Goal: Information Seeking & Learning: Check status

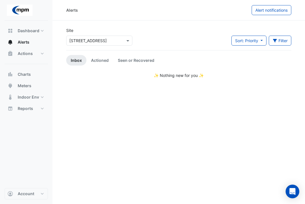
click at [72, 58] on link "Inbox" at bounding box center [76, 60] width 20 height 11
click at [128, 40] on span at bounding box center [128, 41] width 7 height 6
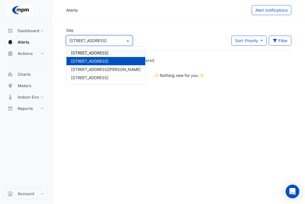
click at [108, 52] on span "[STREET_ADDRESS]" at bounding box center [89, 53] width 37 height 5
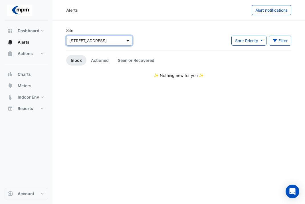
click at [128, 38] on span at bounding box center [128, 41] width 7 height 6
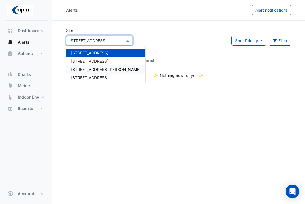
click at [104, 69] on div "[STREET_ADDRESS][PERSON_NAME]" at bounding box center [105, 69] width 79 height 8
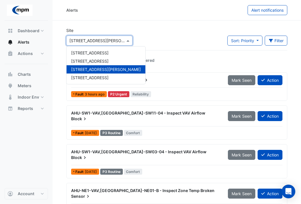
click at [128, 40] on span at bounding box center [128, 41] width 7 height 6
click at [98, 77] on span "[STREET_ADDRESS]" at bounding box center [89, 77] width 37 height 5
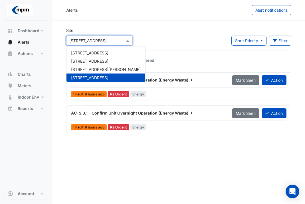
click at [128, 40] on span at bounding box center [128, 41] width 7 height 6
click at [111, 68] on div "[STREET_ADDRESS][PERSON_NAME]" at bounding box center [105, 69] width 79 height 8
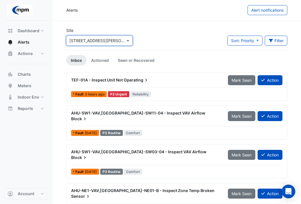
click at [111, 150] on span "AHU-SW1-VAV,[GEOGRAPHIC_DATA]-SW03-04 - Inspect VAV Airflow" at bounding box center [138, 152] width 135 height 5
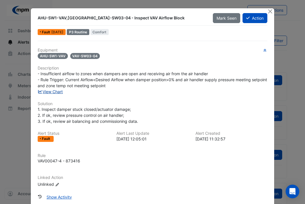
click at [52, 91] on link "View Chart" at bounding box center [50, 91] width 25 height 5
click at [269, 9] on button "Close" at bounding box center [270, 11] width 6 height 6
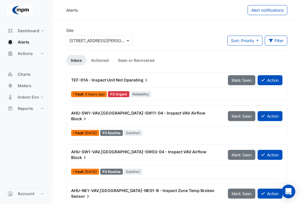
click at [112, 79] on span "TEF-01A - Inspect Unit Not" at bounding box center [97, 80] width 52 height 5
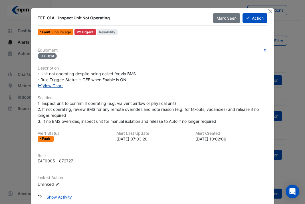
click at [54, 87] on link "View Chart" at bounding box center [50, 85] width 25 height 5
click at [268, 11] on button "Close" at bounding box center [270, 11] width 6 height 6
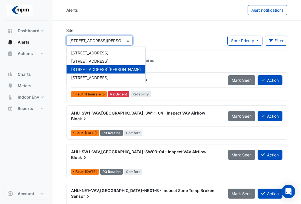
click at [128, 40] on span at bounding box center [128, 41] width 7 height 6
click at [100, 78] on div "[STREET_ADDRESS]" at bounding box center [105, 78] width 79 height 8
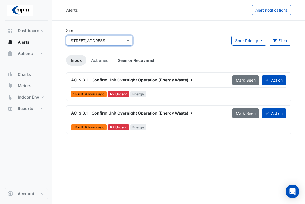
click at [127, 61] on link "Seen or Recovered" at bounding box center [136, 60] width 46 height 11
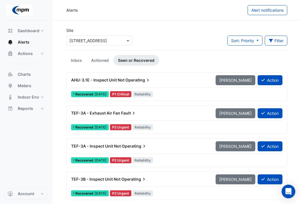
scroll to position [29, 0]
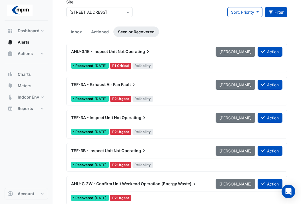
click at [275, 12] on button "Filter" at bounding box center [276, 12] width 23 height 10
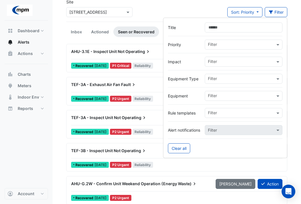
click at [198, 9] on div "Site Select a Site × [STREET_ADDRESS] Sort: Priority Priority Updated Filter" at bounding box center [177, 10] width 228 height 23
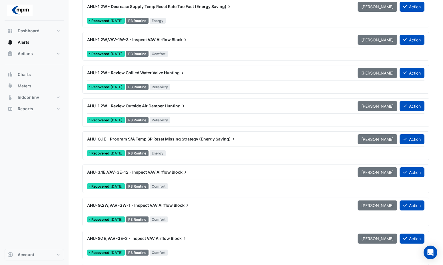
scroll to position [1086, 0]
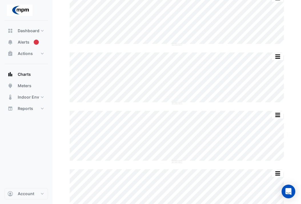
scroll to position [86, 0]
